Goal: Navigation & Orientation: Find specific page/section

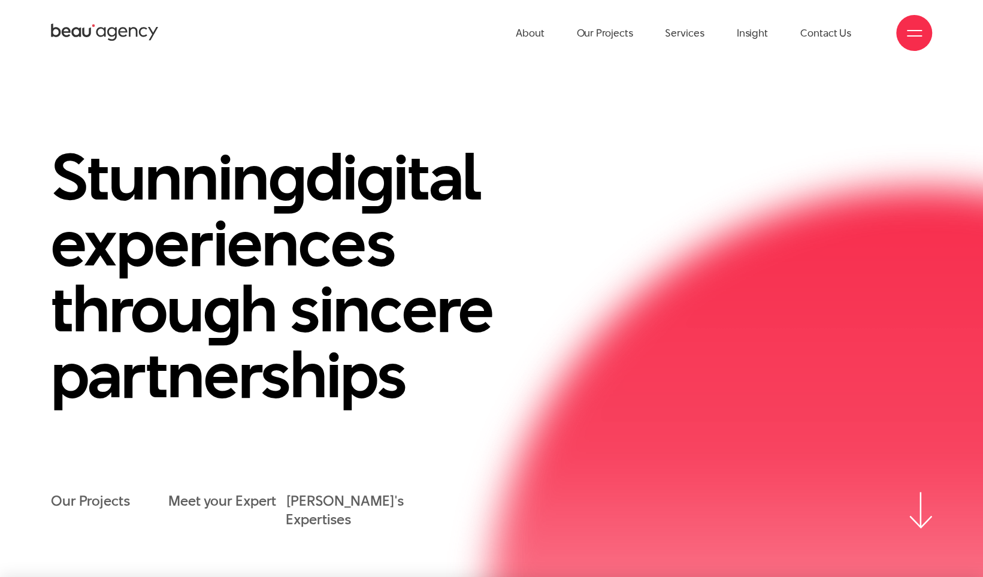
drag, startPoint x: 946, startPoint y: 519, endPoint x: 939, endPoint y: 519, distance: 7.8
click at [946, 440] on div "Stunnin g di g ital experiences throu g h sincere partnerships Our Projects Mee…" at bounding box center [491, 336] width 983 height 385
click at [919, 440] on img at bounding box center [920, 510] width 23 height 36
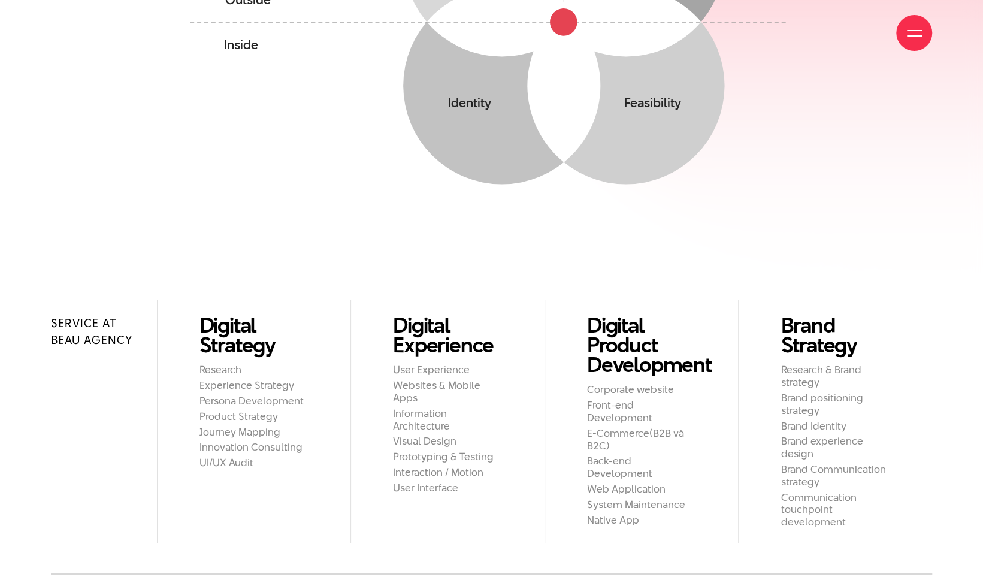
scroll to position [1296, 0]
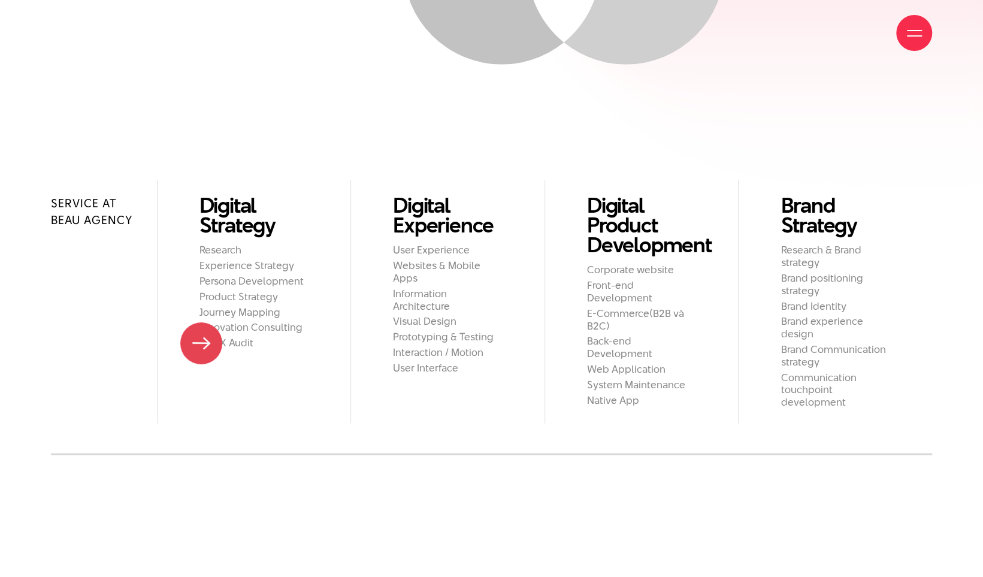
click at [201, 343] on h2 "UI/UX Audit" at bounding box center [254, 342] width 110 height 13
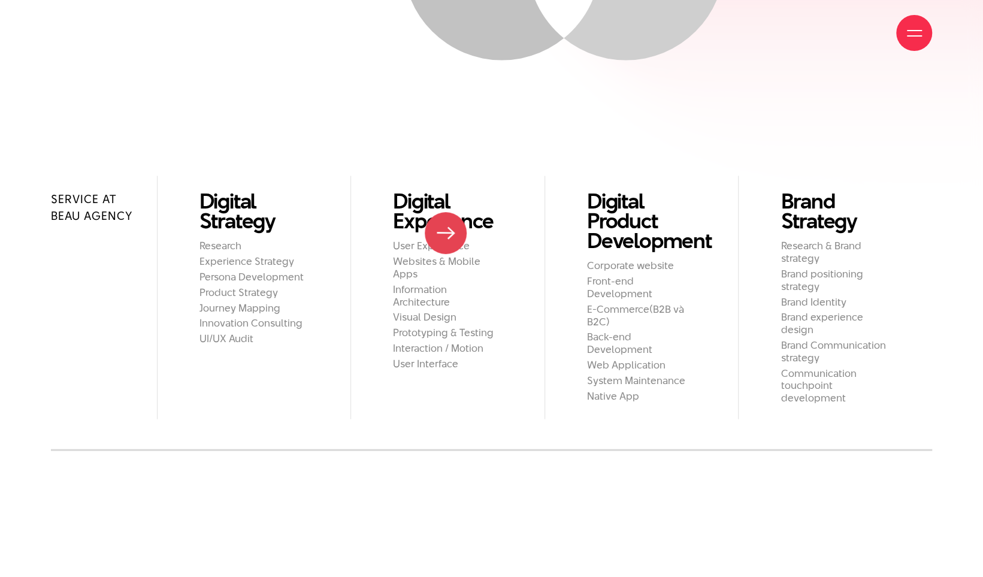
click at [442, 247] on h2 "User Experience" at bounding box center [448, 245] width 110 height 13
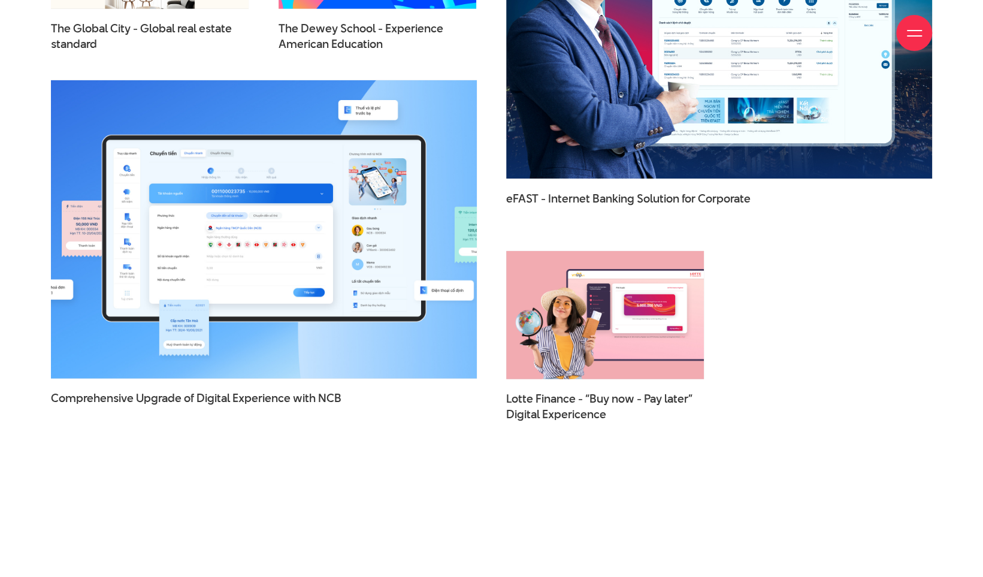
scroll to position [2142, 0]
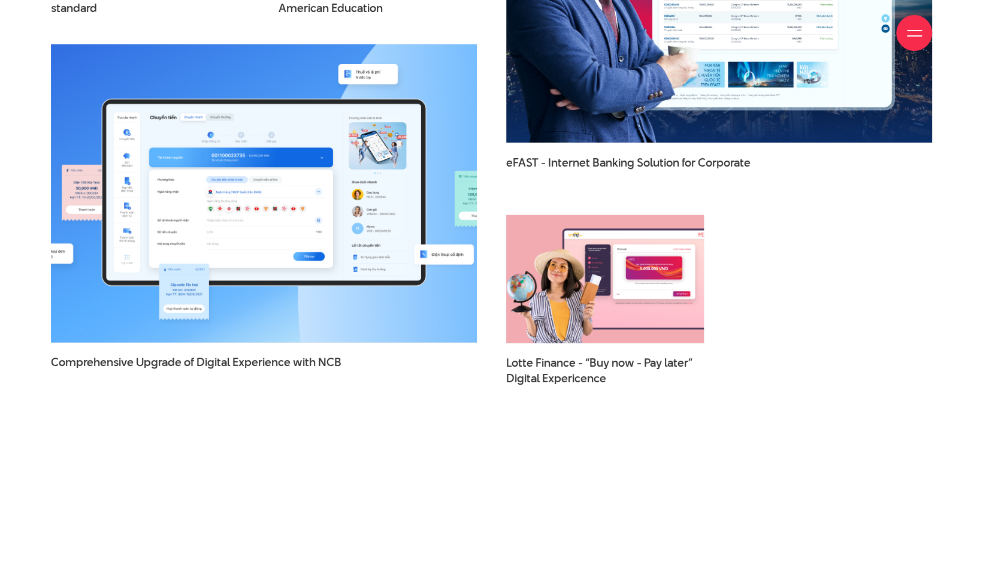
click at [619, 306] on img at bounding box center [604, 278] width 217 height 141
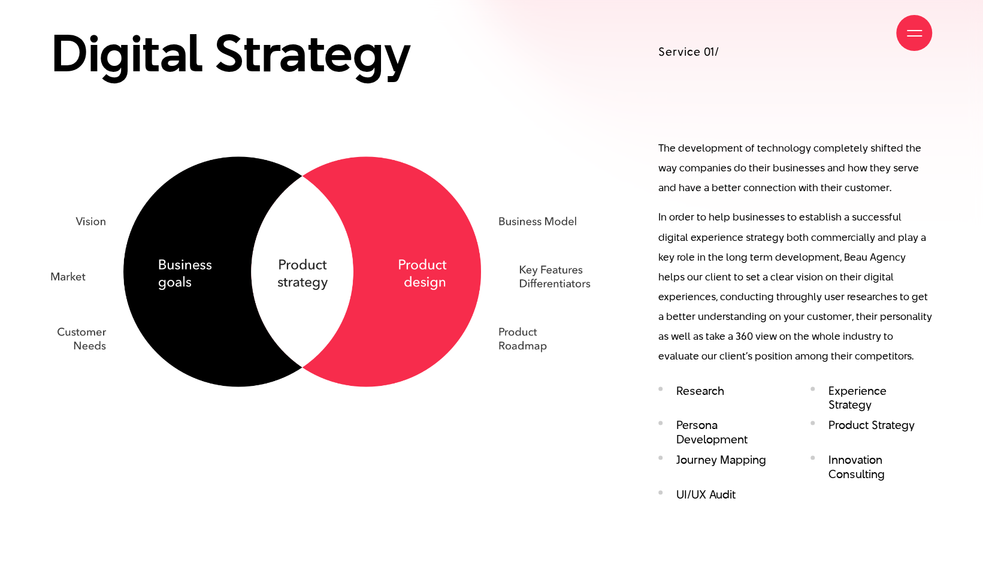
scroll to position [1318, 0]
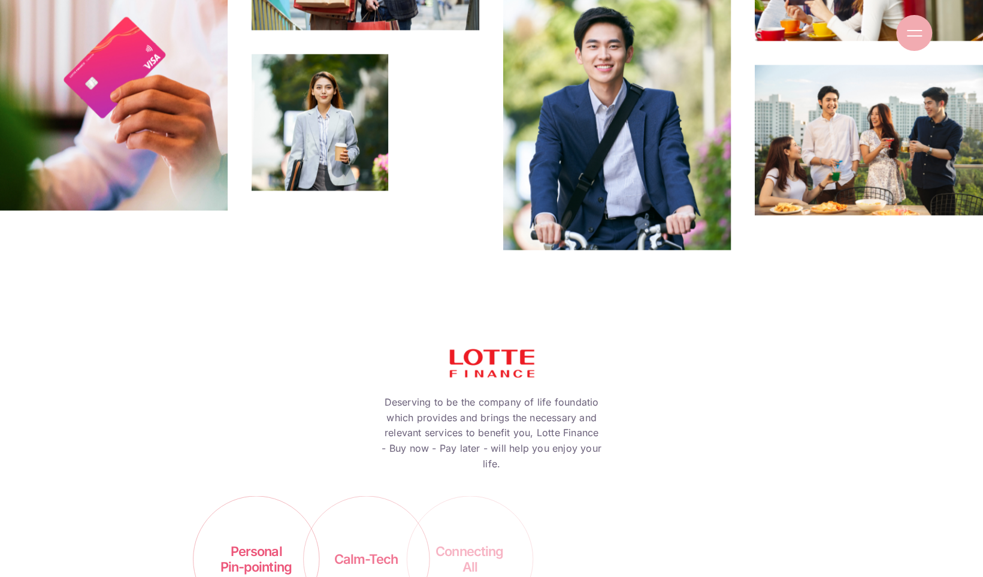
scroll to position [1318, 0]
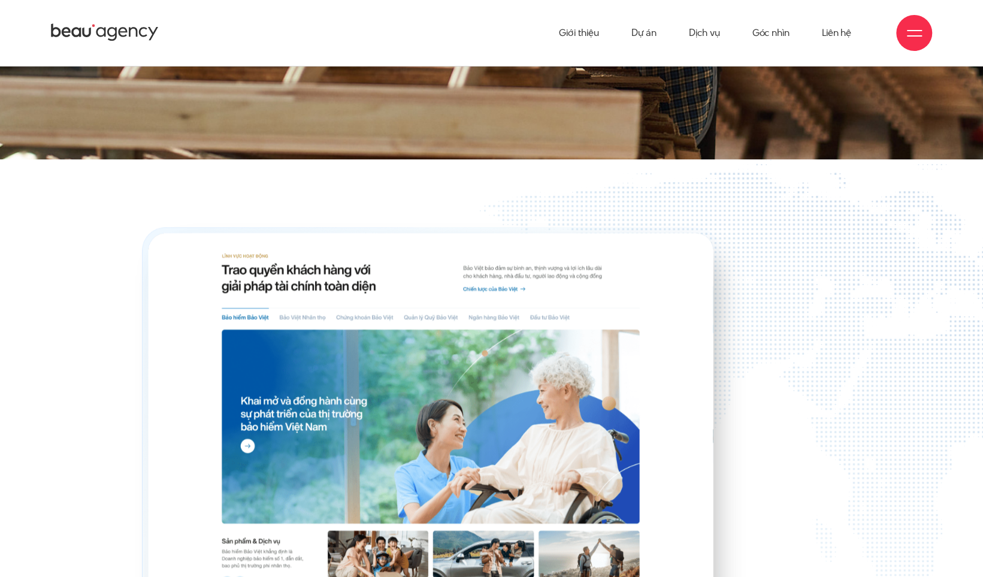
scroll to position [15448, 0]
click at [72, 26] on icon at bounding box center [105, 32] width 108 height 21
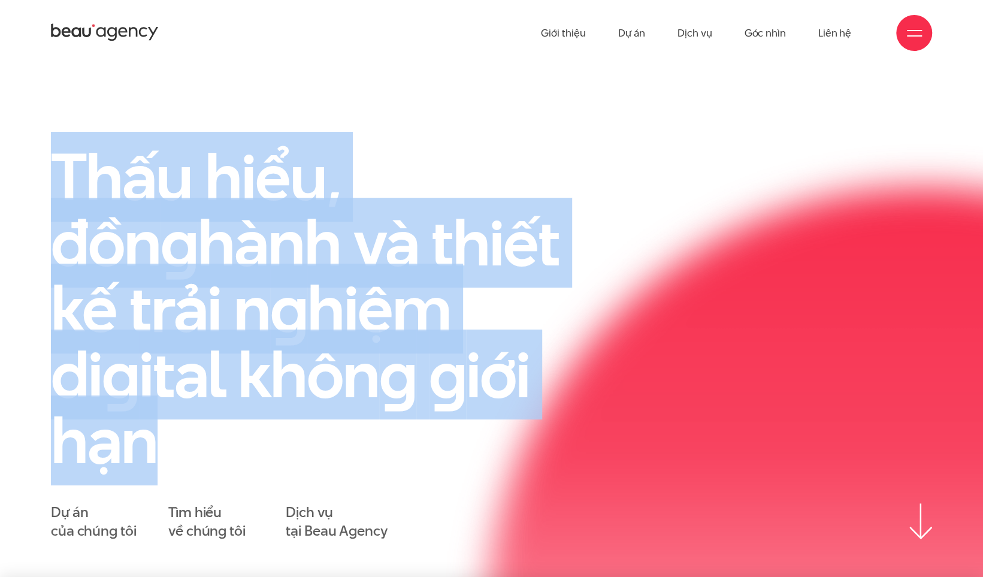
drag, startPoint x: 101, startPoint y: 181, endPoint x: 451, endPoint y: 354, distance: 390.5
click at [451, 354] on h1 "Thấu hiểu, đồn g hành và thiết kế trải n g hiệm di g ital khôn g g iới hạn" at bounding box center [339, 308] width 577 height 329
copy h1 "Thấu hiểu, đồn g hành và thiết kế trải n g hiệm di g ital khôn g g iới hạn"
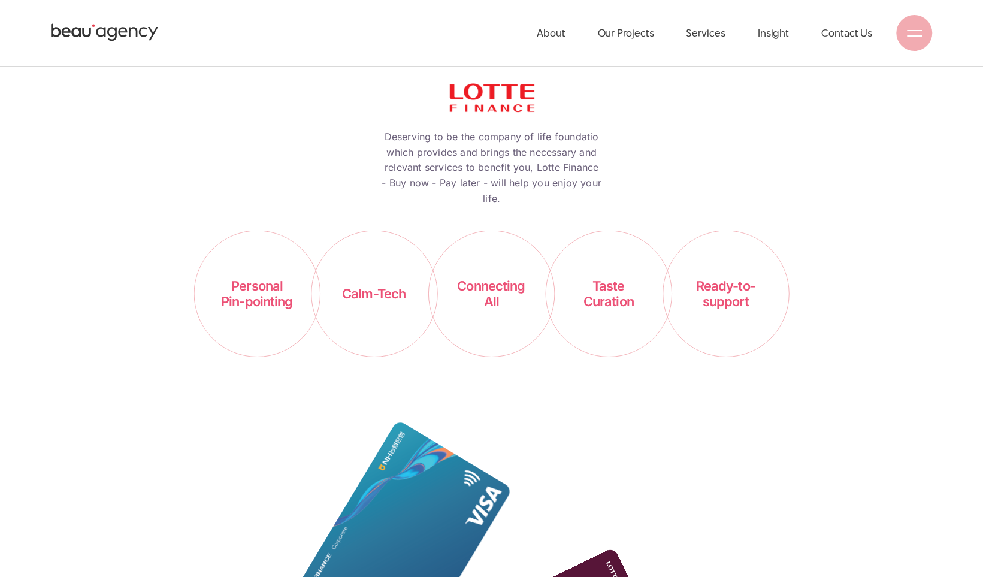
scroll to position [1318, 0]
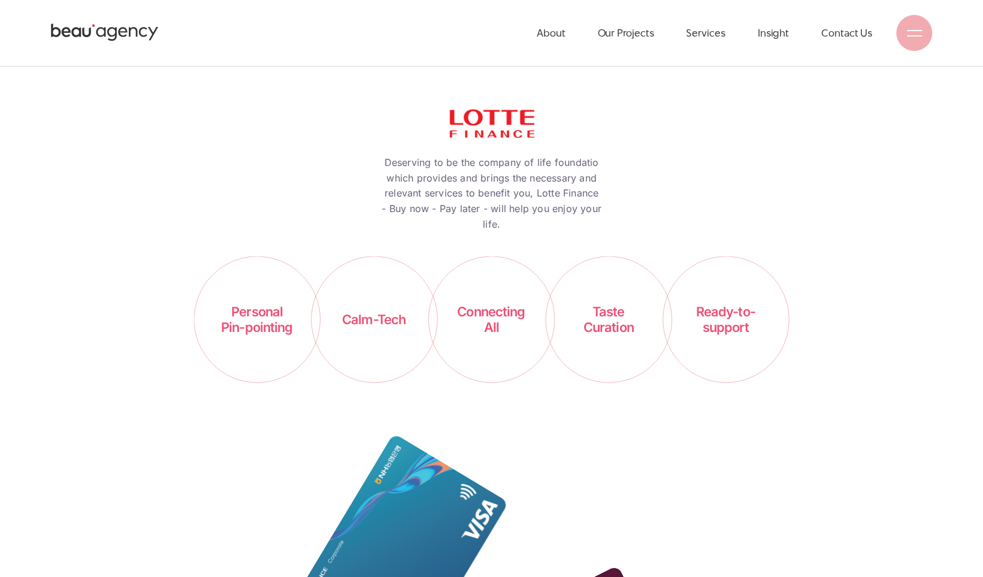
click at [362, 311] on tspan "Calm-Tech" at bounding box center [373, 319] width 63 height 16
click at [489, 319] on tspan "All" at bounding box center [491, 327] width 15 height 16
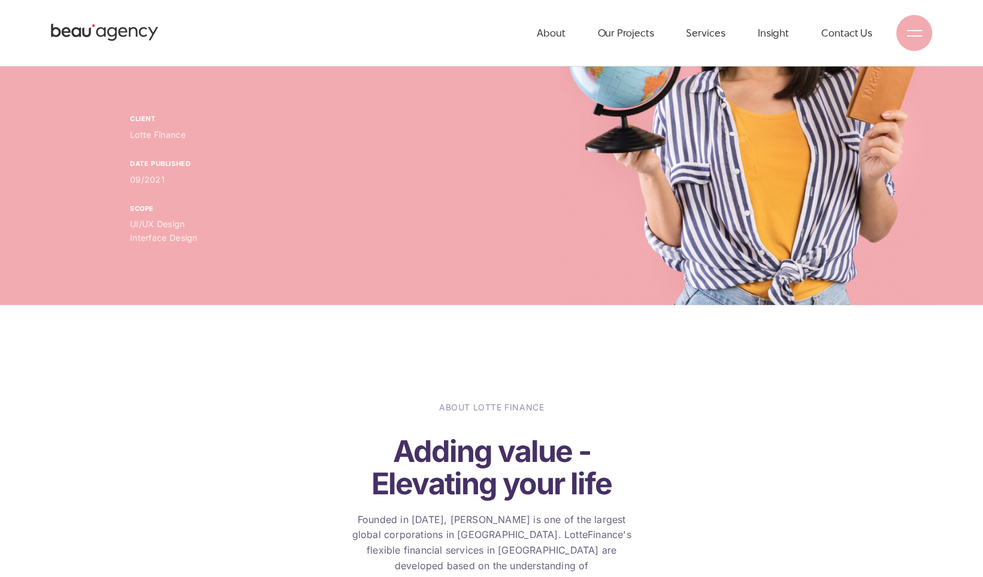
scroll to position [240, 0]
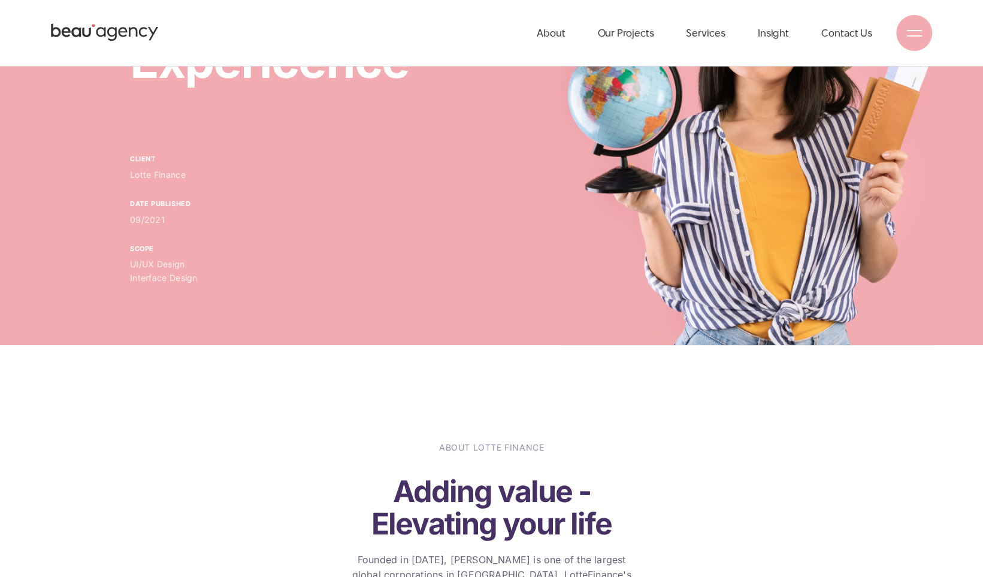
click at [62, 27] on icon at bounding box center [105, 32] width 108 height 21
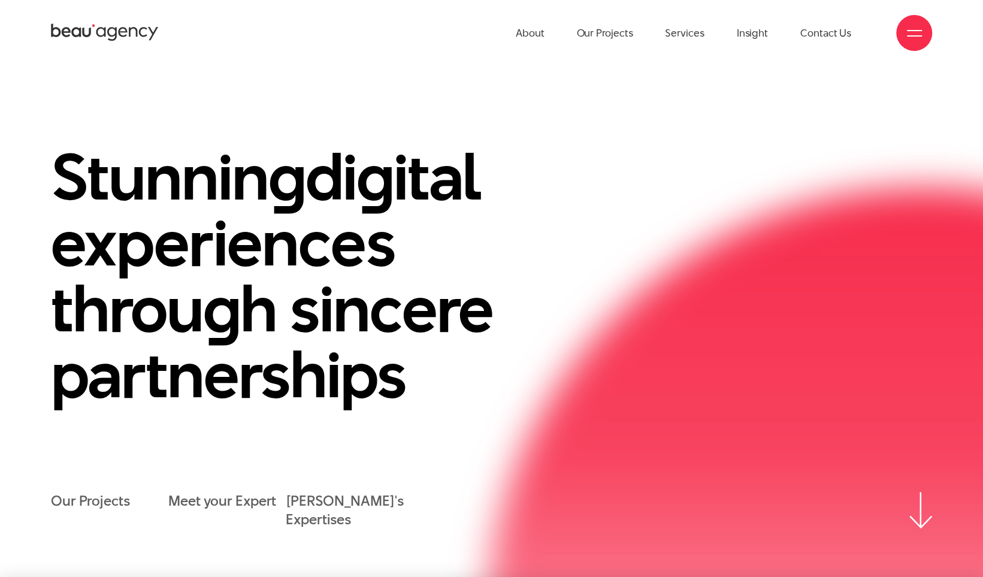
click at [898, 35] on div at bounding box center [914, 33] width 36 height 36
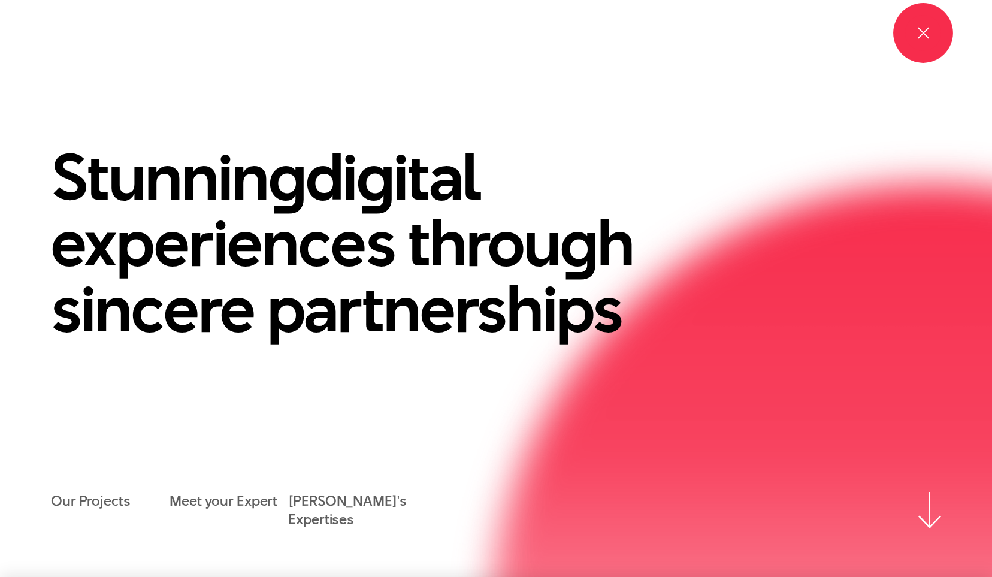
click at [911, 28] on div at bounding box center [923, 33] width 36 height 36
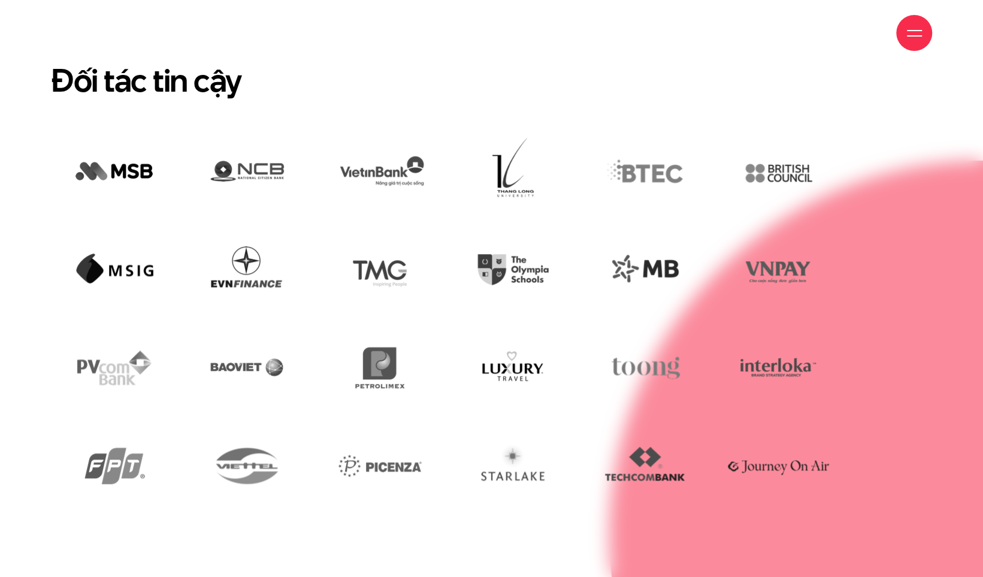
scroll to position [3354, 0]
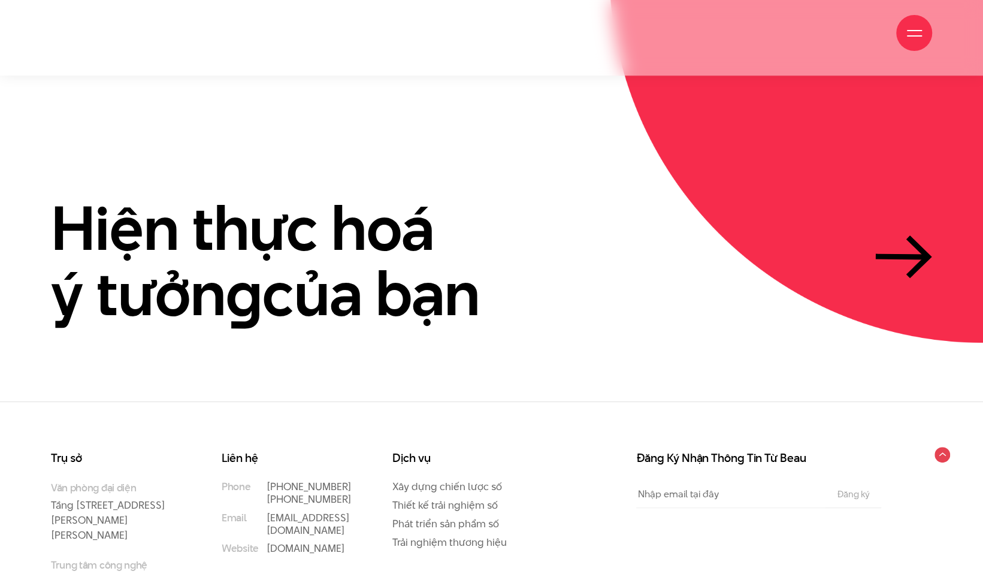
scroll to position [3729, 0]
